Goal: Task Accomplishment & Management: Manage account settings

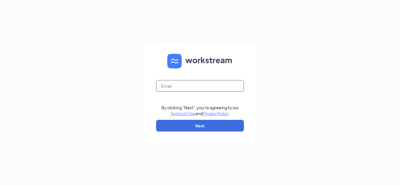
click at [182, 87] on input "text" at bounding box center [200, 86] width 88 height 12
type input "[EMAIL_ADDRESS][DOMAIN_NAME]"
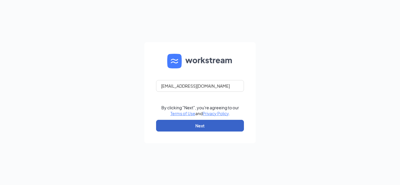
click at [171, 128] on button "Next" at bounding box center [200, 126] width 88 height 12
